Goal: Transaction & Acquisition: Purchase product/service

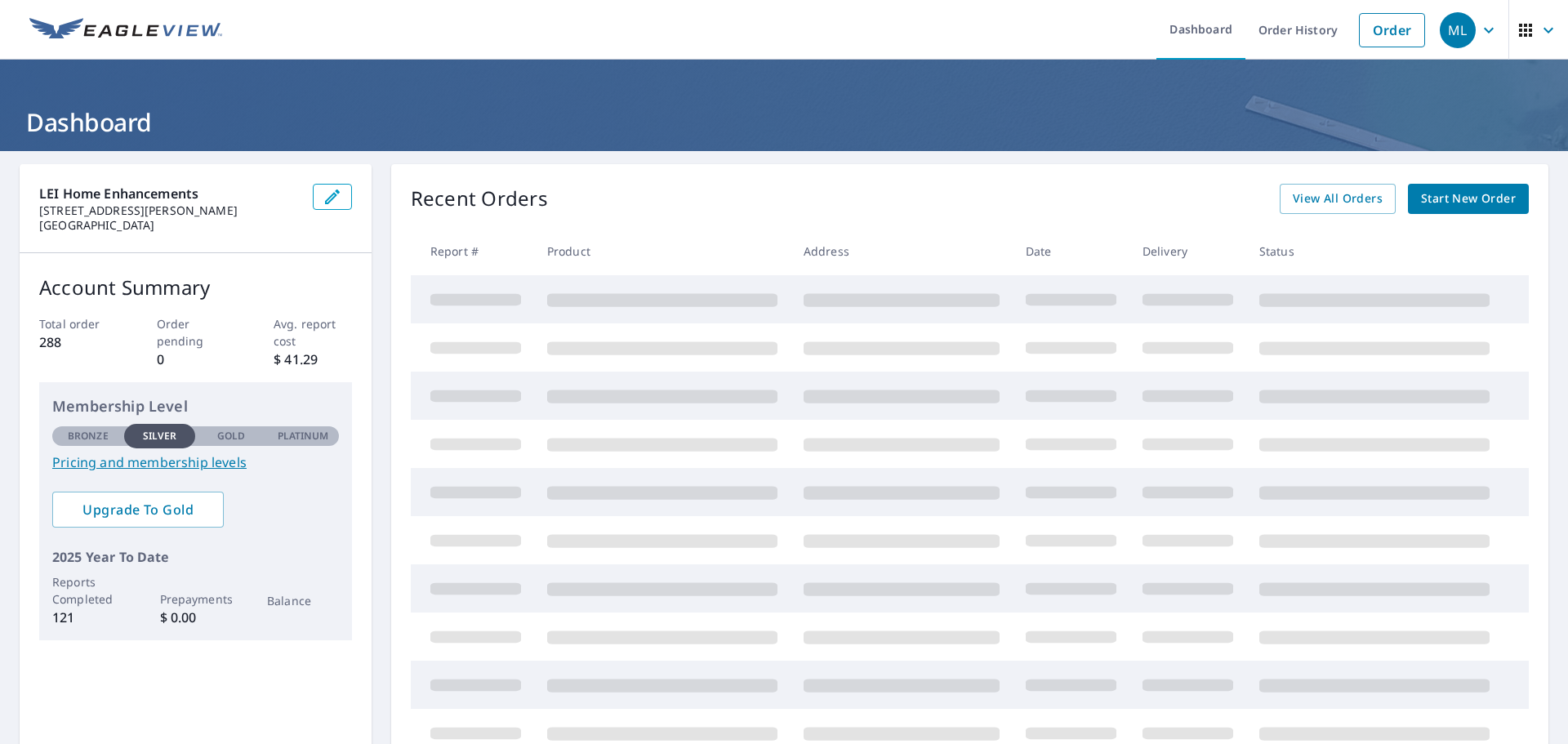
click at [1445, 200] on span "Start New Order" at bounding box center [1468, 199] width 95 height 21
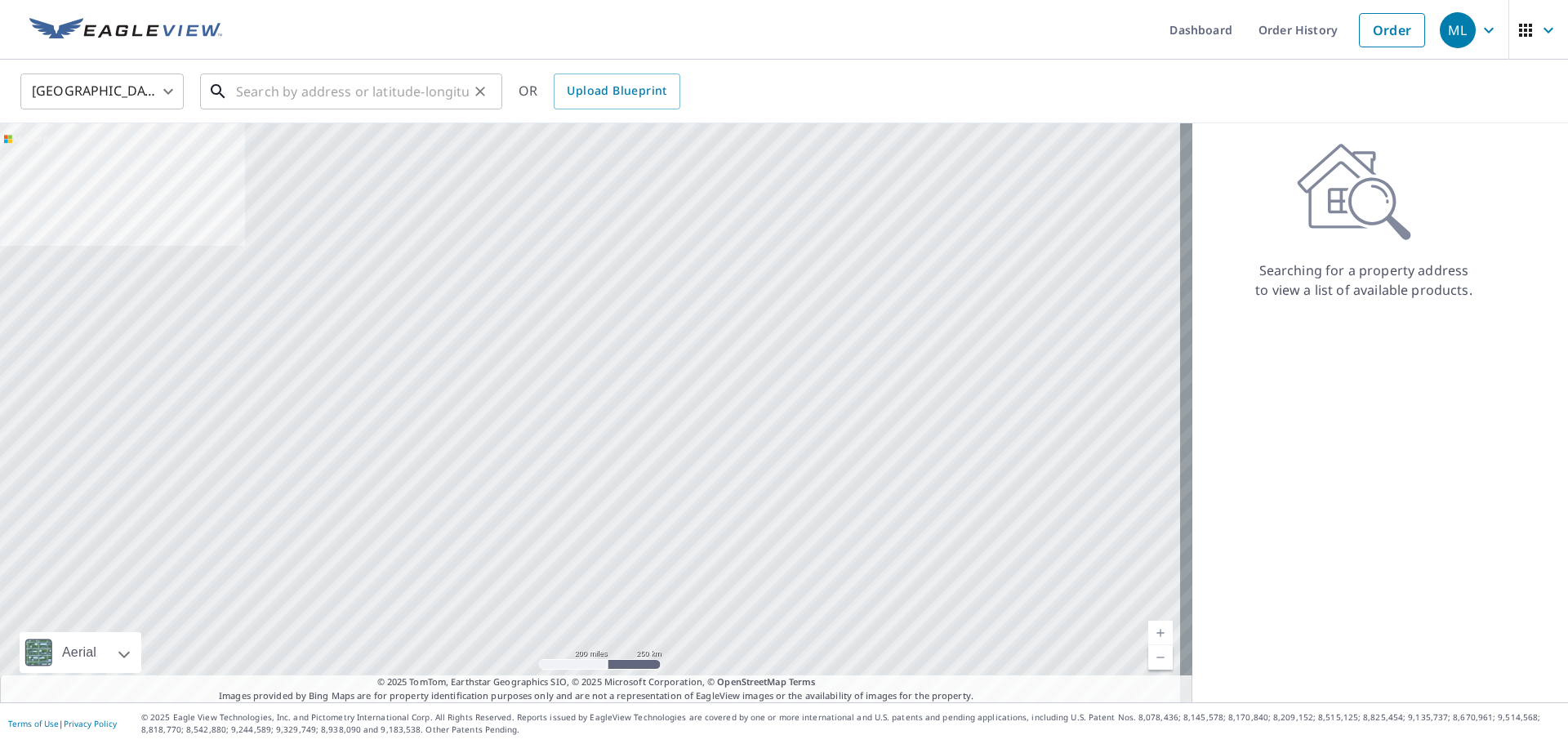
click at [258, 100] on input "text" at bounding box center [352, 91] width 232 height 46
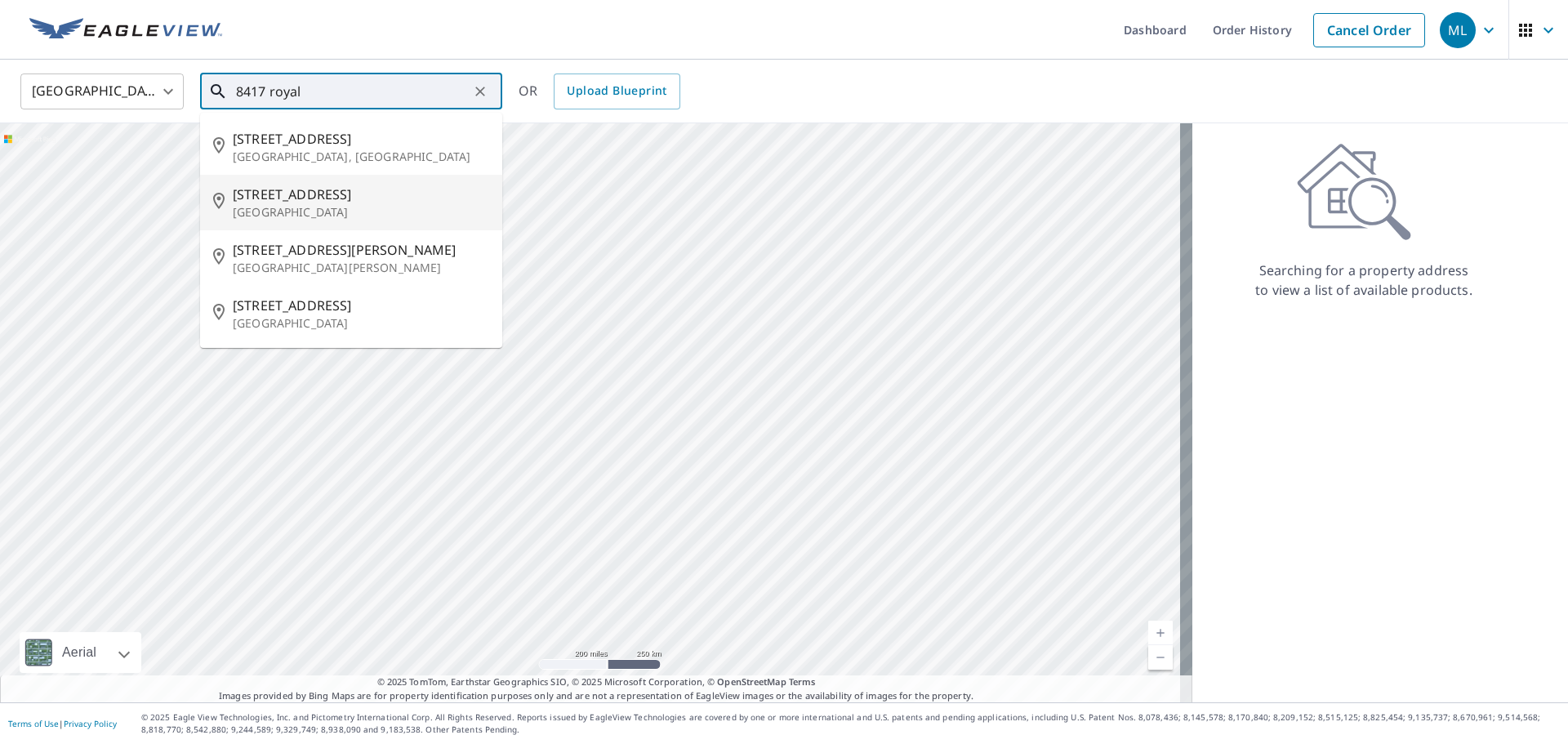
click at [311, 212] on p "[GEOGRAPHIC_DATA]" at bounding box center [361, 212] width 256 height 16
type input "[STREET_ADDRESS]"
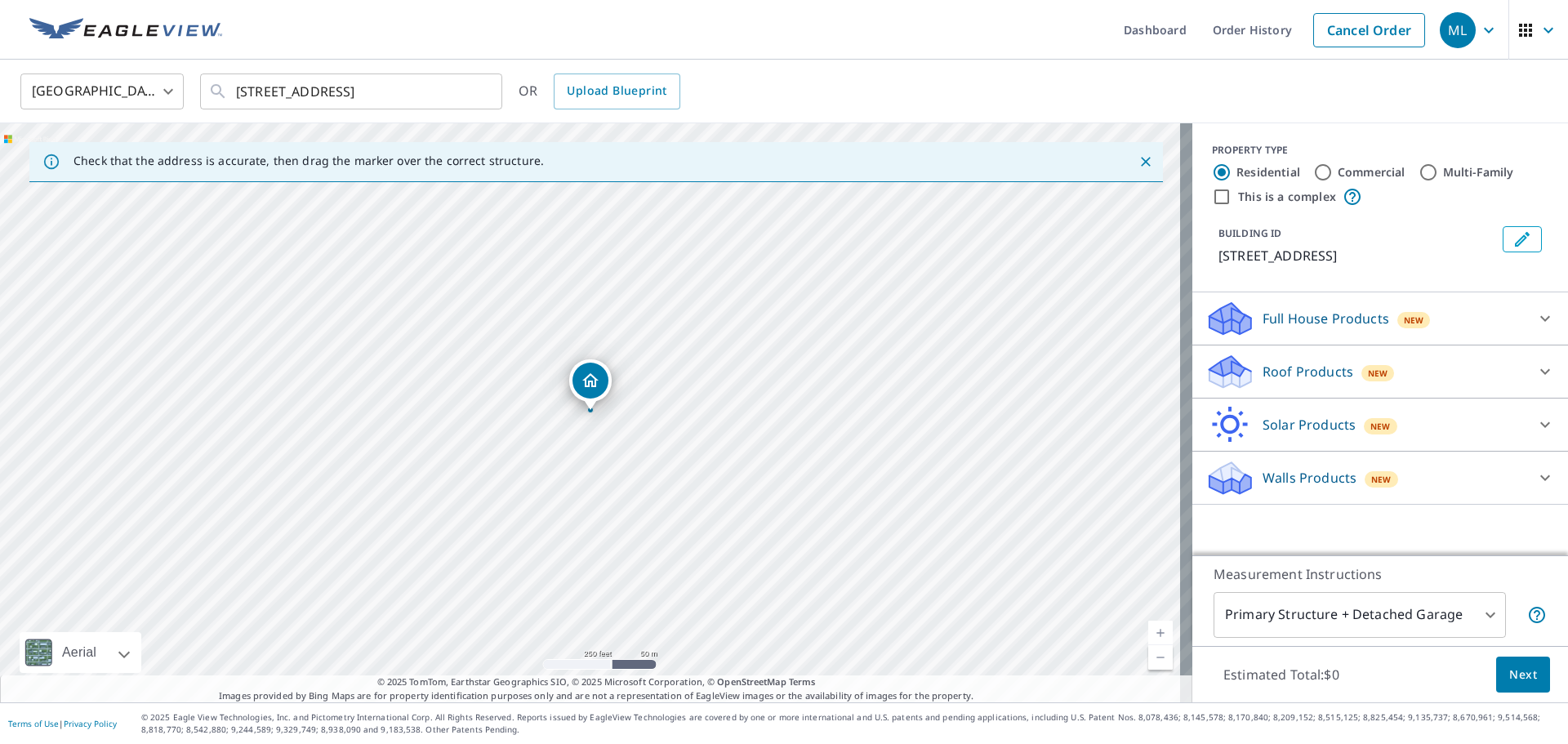
click at [1243, 391] on div "Roof Products New" at bounding box center [1366, 372] width 320 height 39
click at [1265, 424] on p "Premium" at bounding box center [1258, 414] width 58 height 21
click at [1230, 424] on input "Premium $27.5 - $81.25" at bounding box center [1218, 414] width 24 height 20
checkbox input "true"
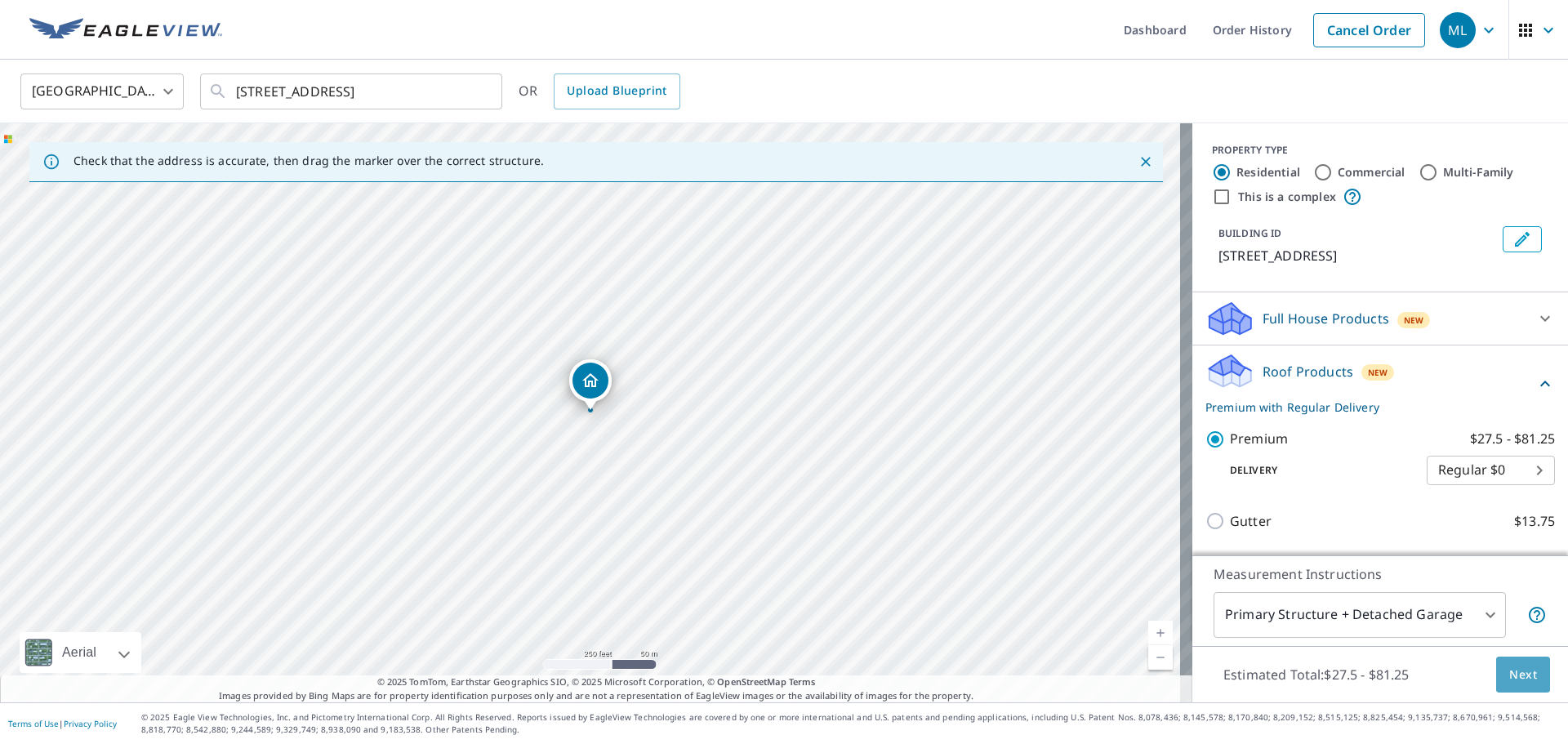
click at [1509, 667] on span "Next" at bounding box center [1523, 675] width 28 height 21
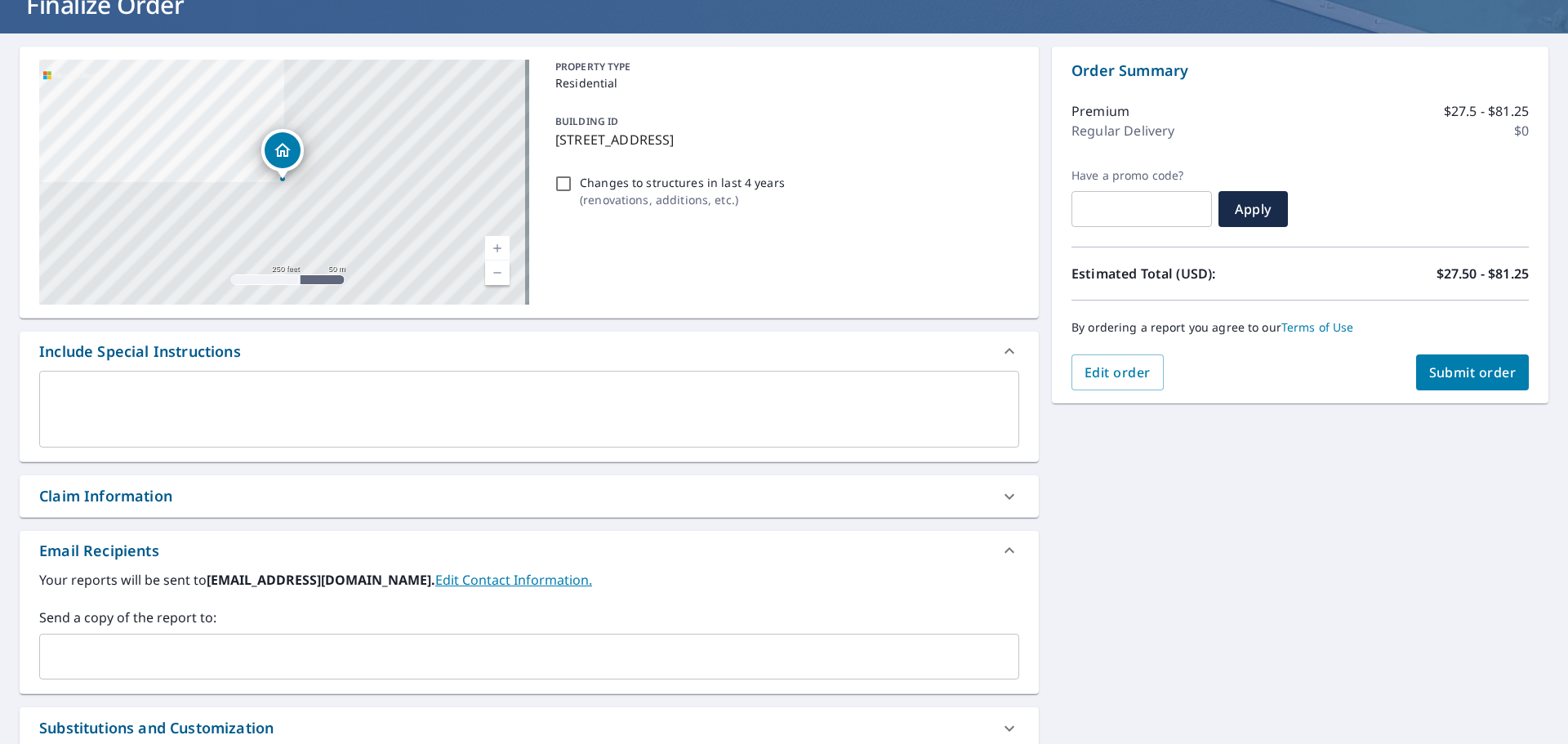
scroll to position [292, 0]
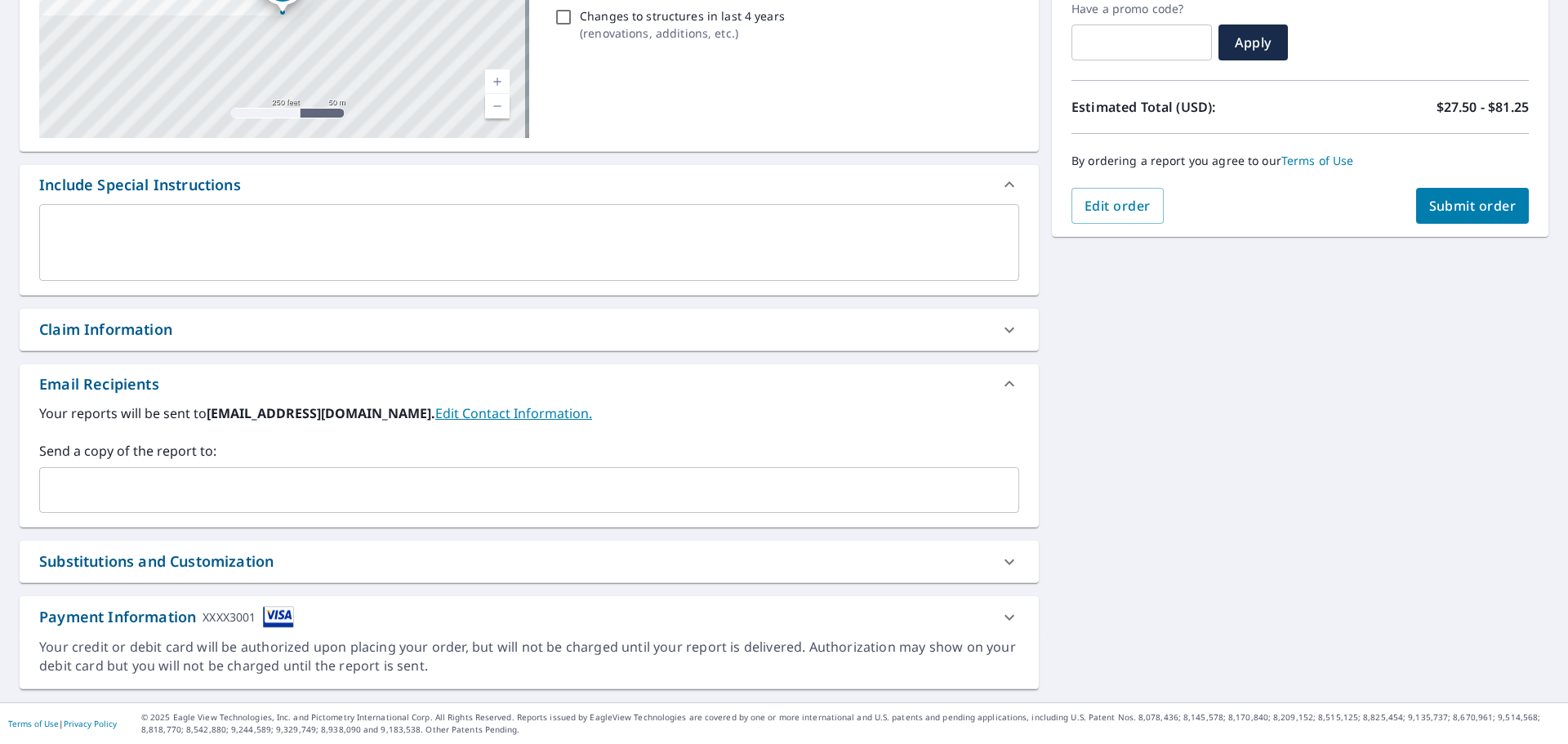
click at [126, 492] on input "text" at bounding box center [516, 489] width 941 height 31
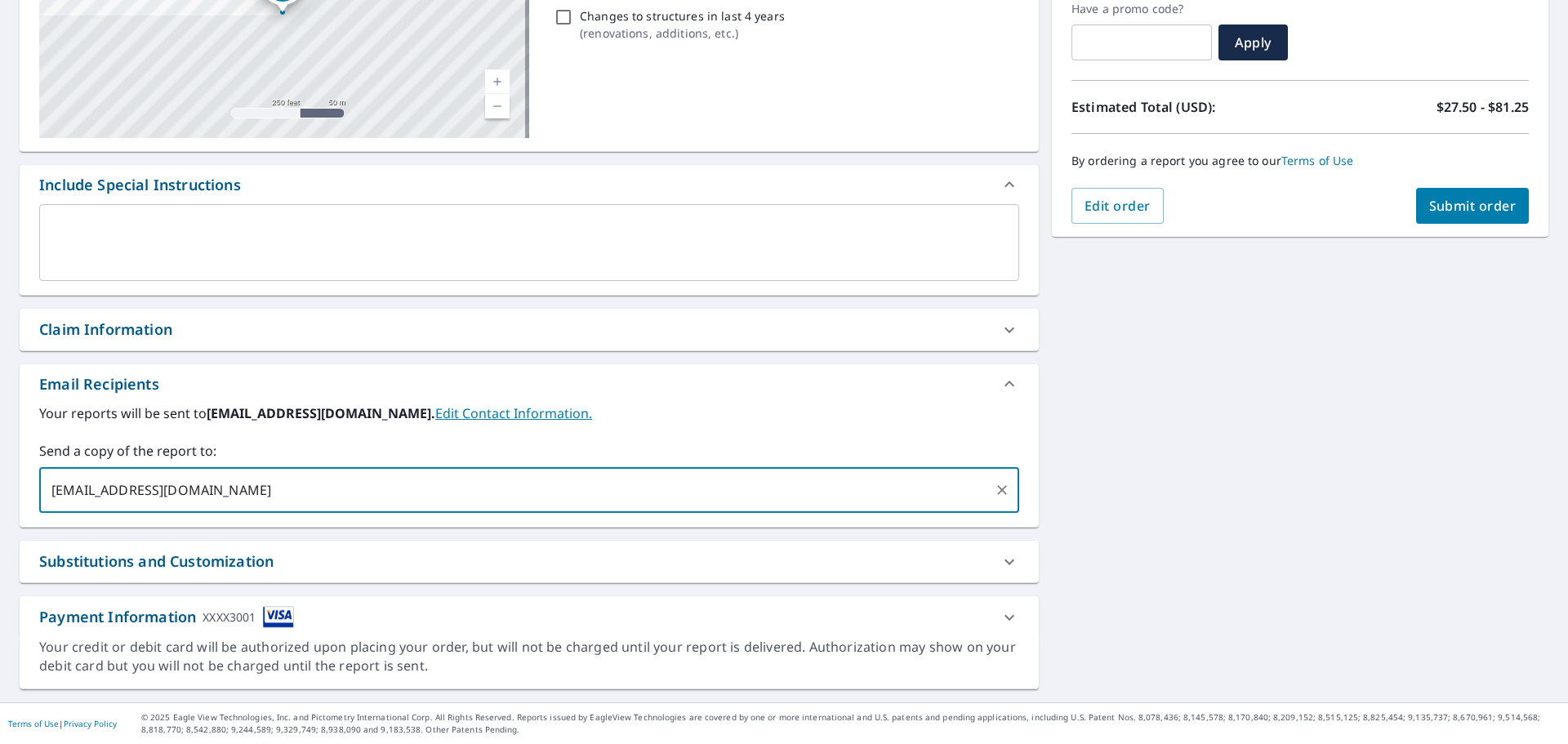
type input "[EMAIL_ADDRESS][DOMAIN_NAME]"
click at [1467, 197] on span "Submit order" at bounding box center [1473, 206] width 88 height 18
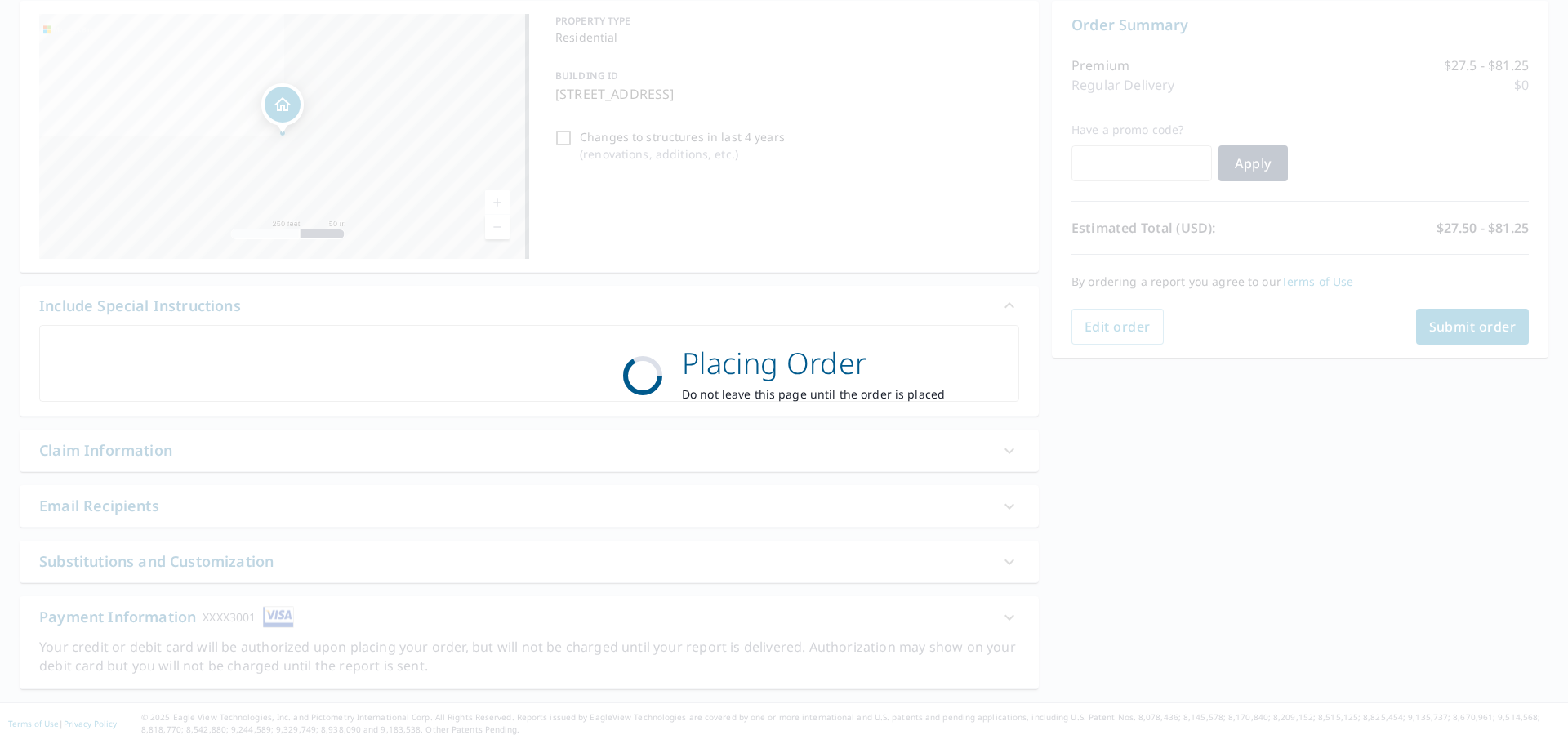
scroll to position [169, 0]
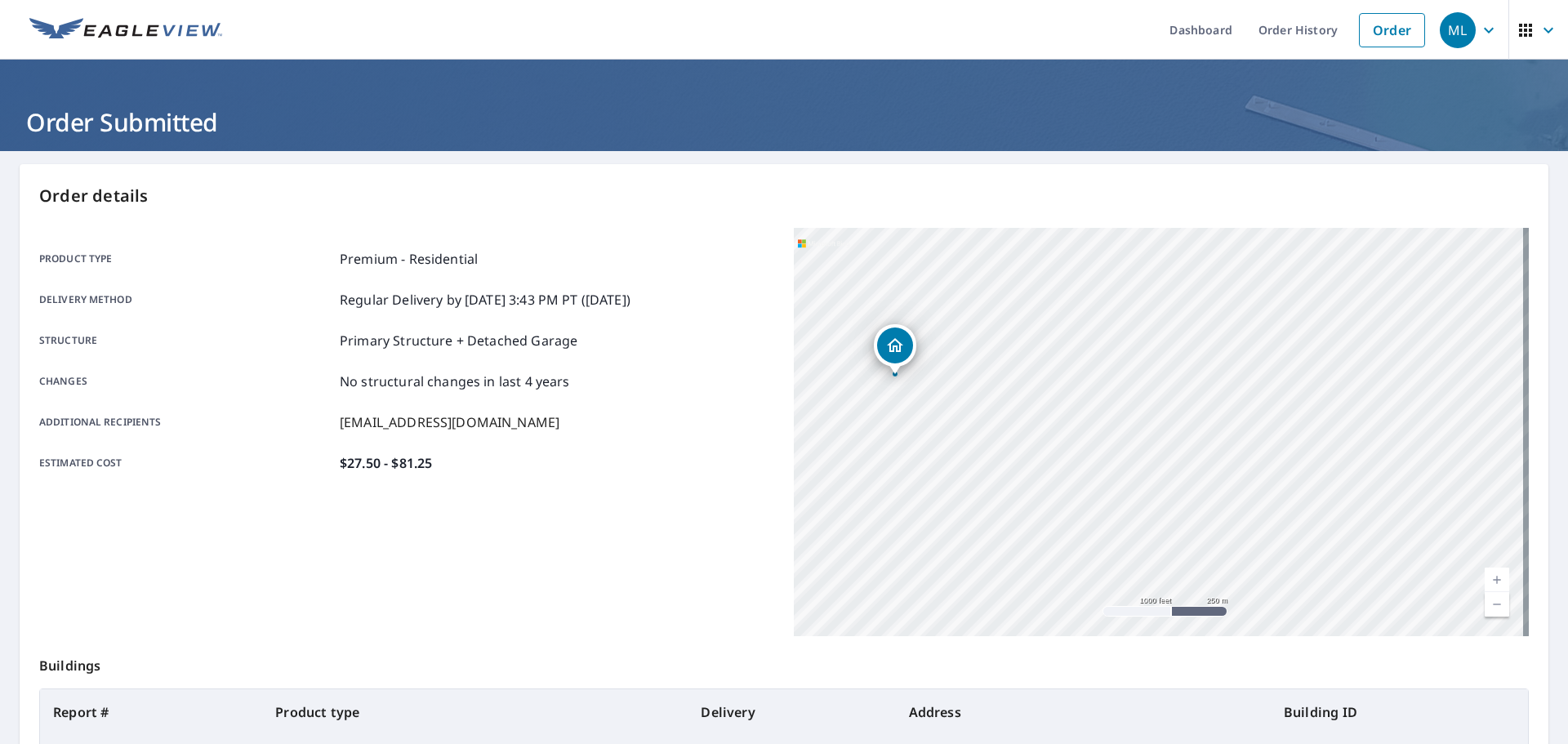
click at [188, 20] on img at bounding box center [126, 30] width 193 height 24
